Goal: Information Seeking & Learning: Learn about a topic

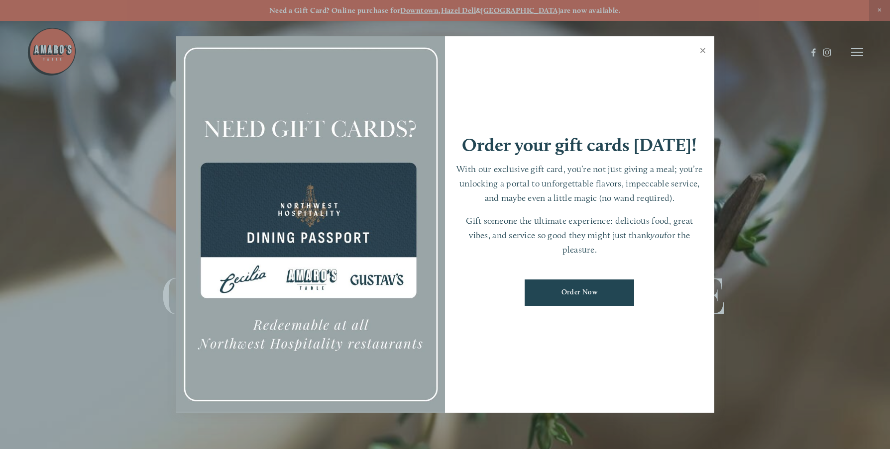
click at [703, 46] on link "Close" at bounding box center [702, 52] width 19 height 28
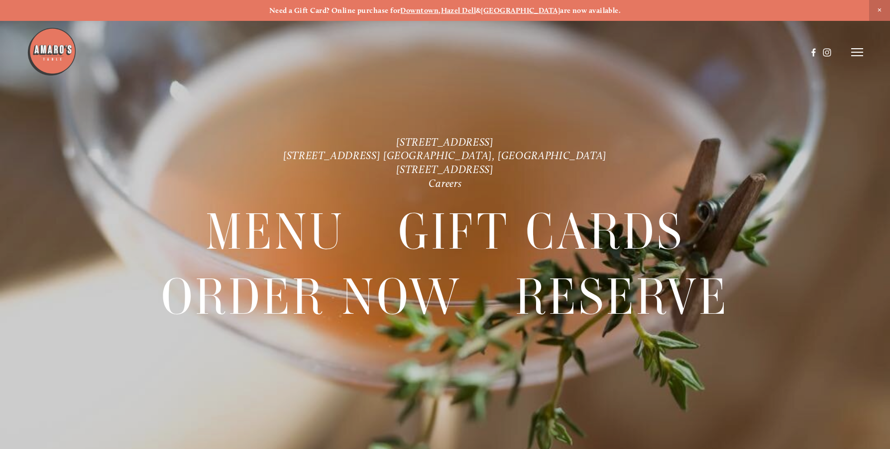
click at [856, 52] on line at bounding box center [857, 52] width 12 height 0
click at [663, 50] on span "Menu" at bounding box center [658, 52] width 19 height 9
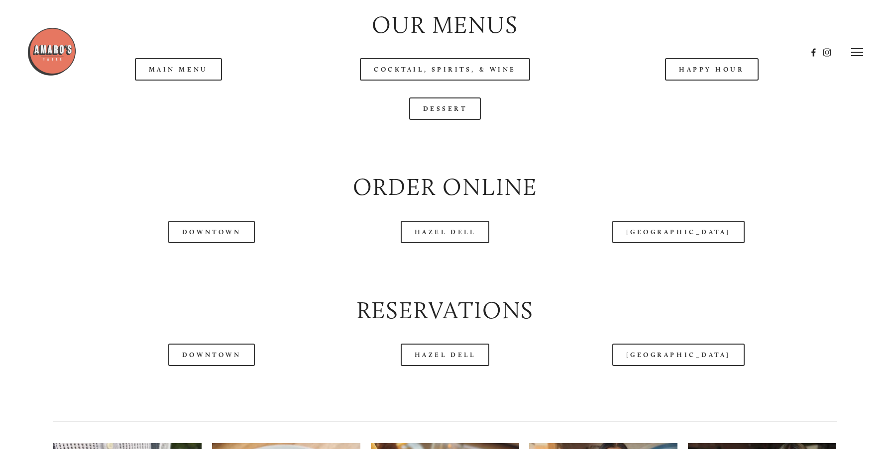
scroll to position [1145, 0]
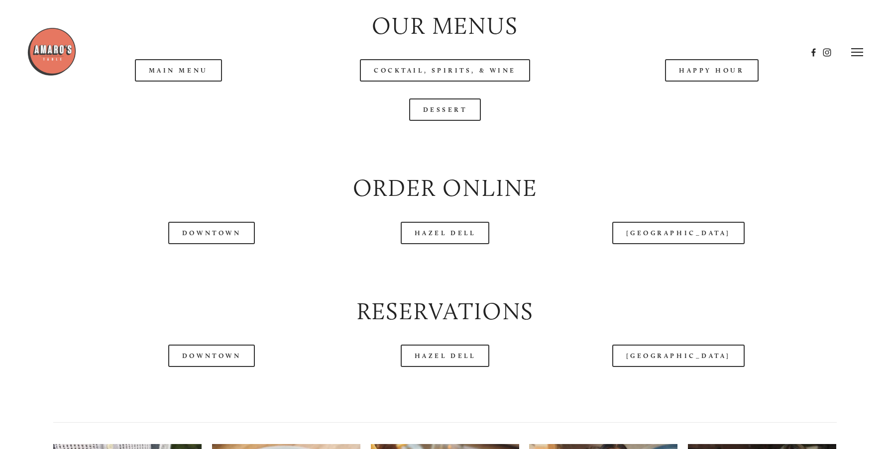
click at [164, 98] on header "Menu Order Now Visit Gallery 0" at bounding box center [445, 52] width 837 height 105
click at [184, 99] on header "Menu Order Now Visit Gallery 0" at bounding box center [445, 52] width 837 height 105
click at [205, 96] on header "Menu Order Now Visit Gallery 0" at bounding box center [445, 52] width 837 height 105
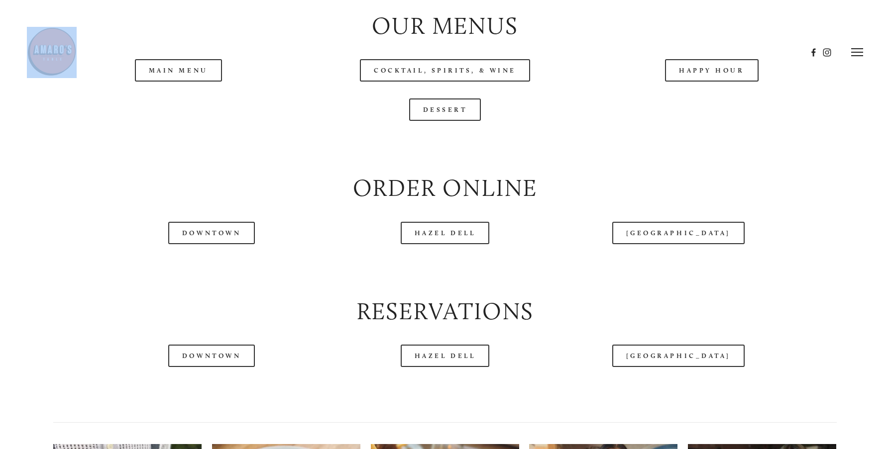
click at [205, 96] on header "Menu Order Now Visit Gallery 0" at bounding box center [445, 52] width 837 height 105
click at [470, 103] on header "Menu Order Now Visit Gallery 0" at bounding box center [445, 52] width 837 height 105
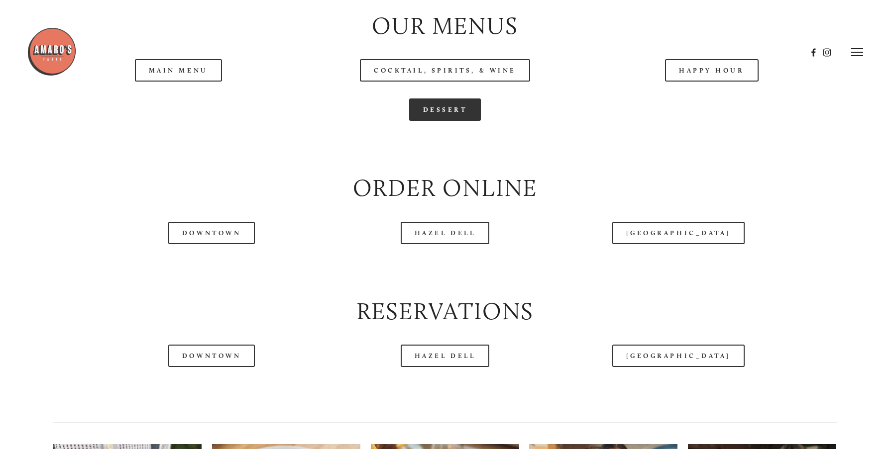
click at [458, 121] on link "Dessert" at bounding box center [445, 110] width 72 height 22
click at [199, 104] on header "Menu Order Now Visit Gallery 0" at bounding box center [445, 52] width 837 height 105
click at [199, 103] on header "Menu Order Now Visit Gallery 0" at bounding box center [445, 52] width 837 height 105
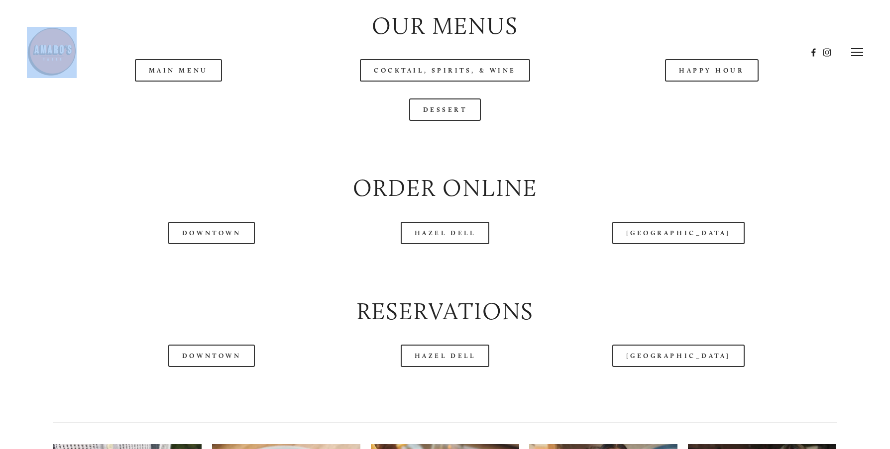
click at [199, 103] on header "Menu Order Now Visit Gallery 0" at bounding box center [445, 52] width 837 height 105
click at [455, 97] on header "Menu Order Now Visit Gallery 0" at bounding box center [445, 52] width 837 height 105
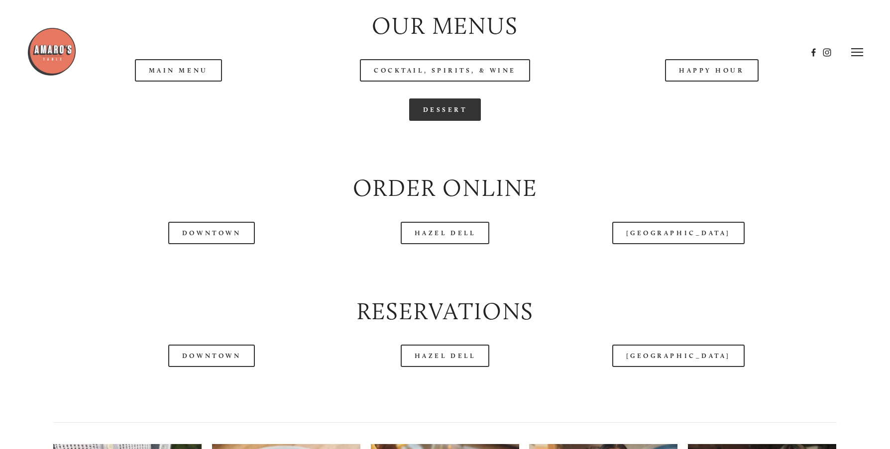
click at [455, 121] on link "Dessert" at bounding box center [445, 110] width 72 height 22
click at [686, 101] on header "Menu Order Now Visit Gallery 0" at bounding box center [445, 52] width 837 height 105
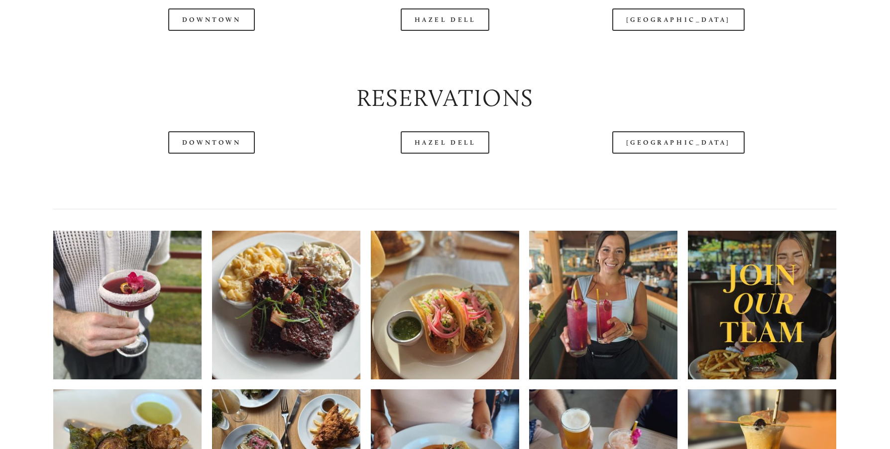
scroll to position [1394, 0]
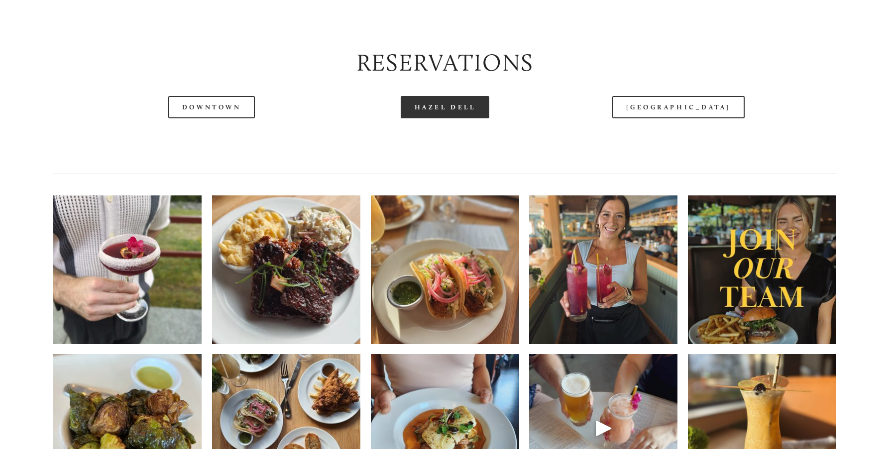
click at [460, 118] on link "Hazel Dell" at bounding box center [445, 107] width 89 height 22
click at [419, 303] on img at bounding box center [445, 270] width 148 height 198
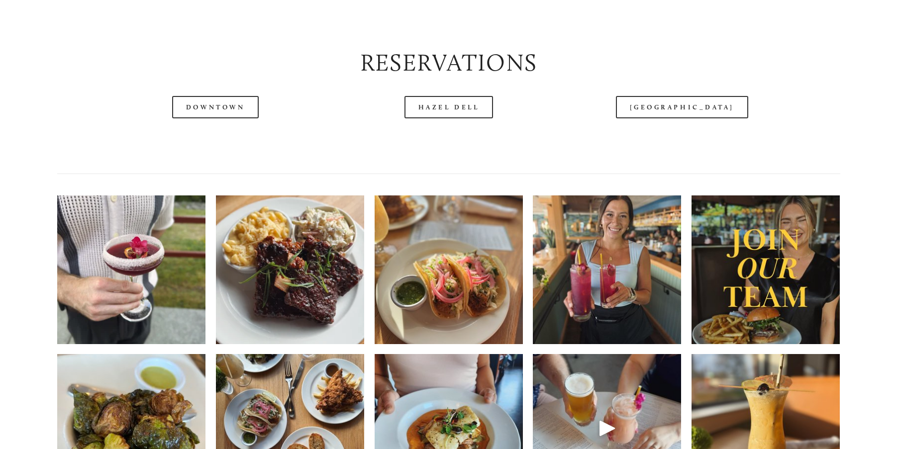
scroll to position [1348, 0]
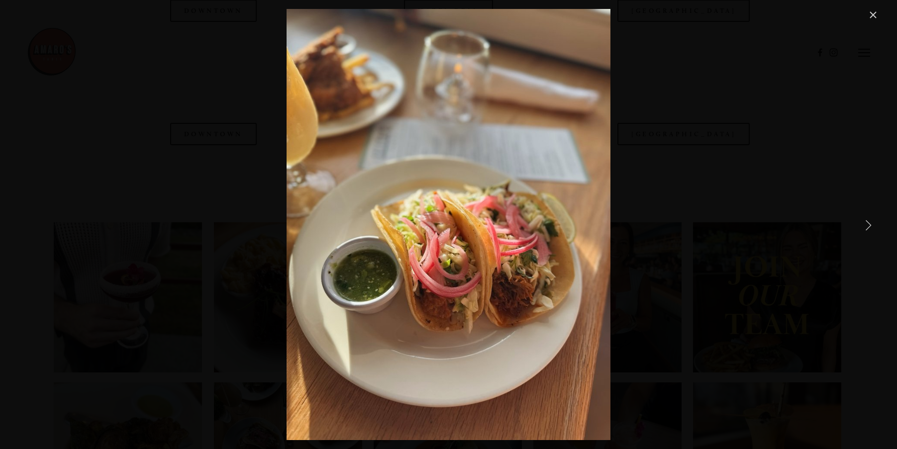
click at [869, 231] on link "Next Item" at bounding box center [869, 225] width 22 height 22
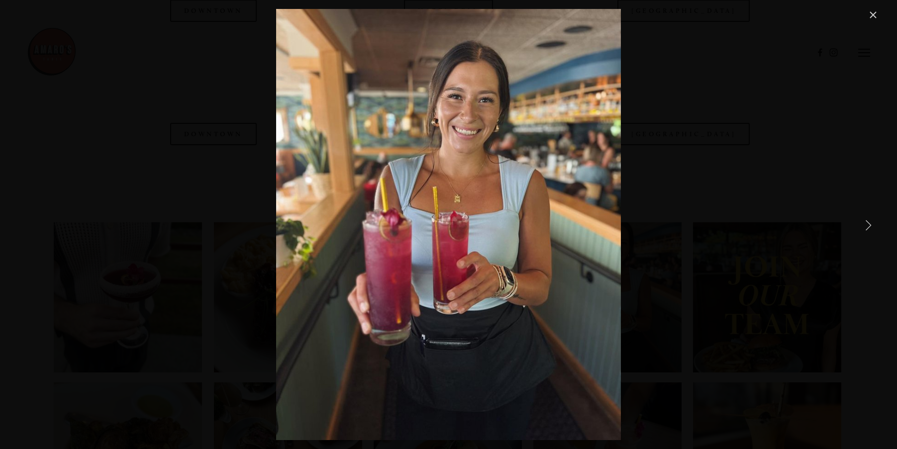
click at [868, 229] on link "Next Item" at bounding box center [869, 225] width 22 height 22
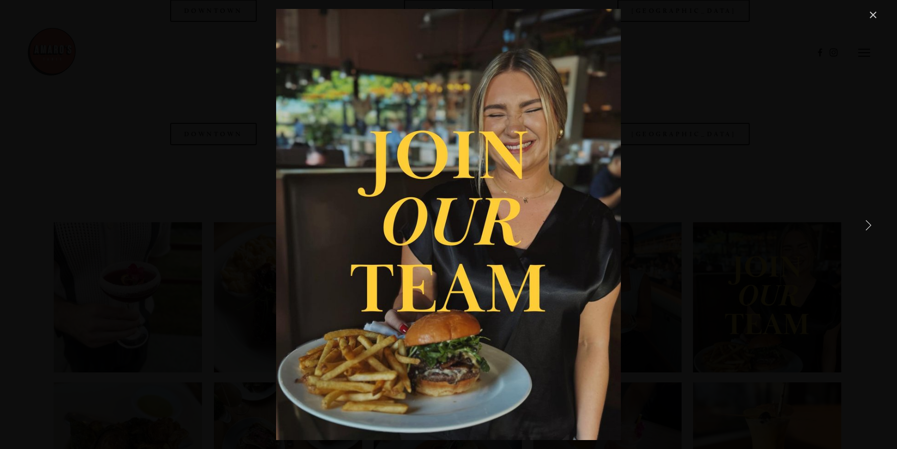
click at [862, 227] on link "Next Item" at bounding box center [869, 225] width 22 height 22
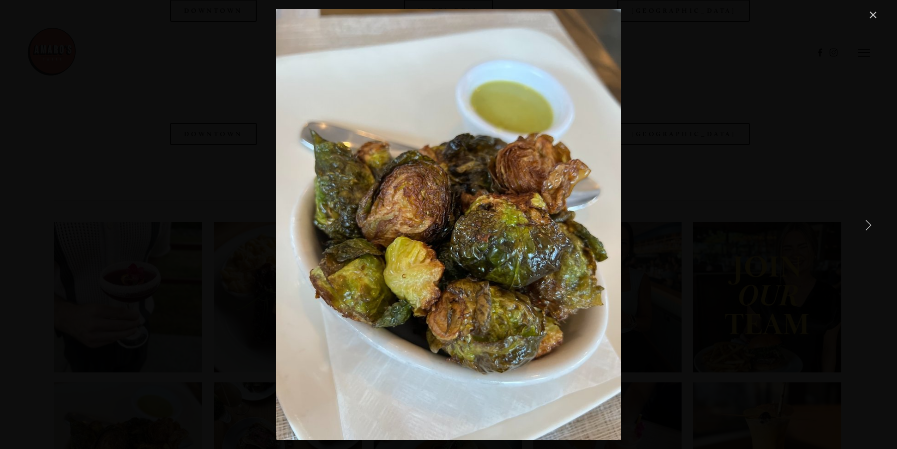
click at [858, 227] on link "Next Item" at bounding box center [869, 225] width 22 height 22
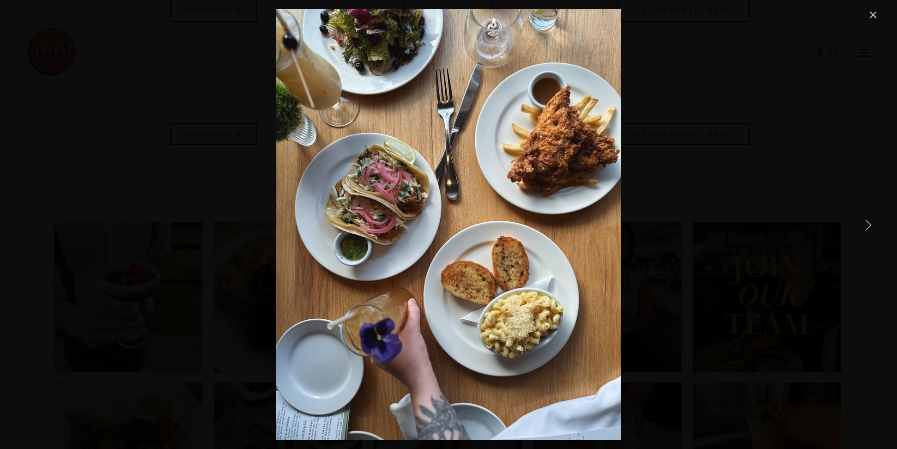
click at [858, 227] on link "Next Item" at bounding box center [869, 225] width 22 height 22
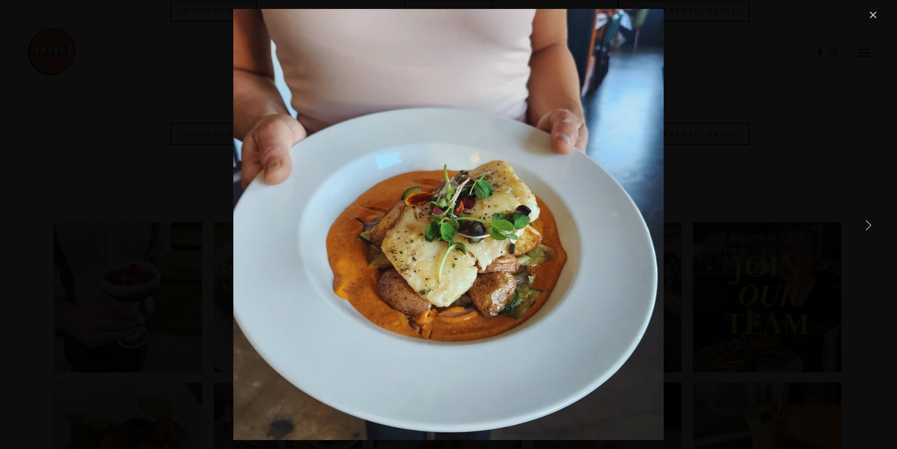
click at [856, 227] on div "Castle Rock exclusive 🐟 swing by and indulge in our delectable Romesco Halibut …" at bounding box center [449, 225] width 862 height 432
